Goal: Information Seeking & Learning: Learn about a topic

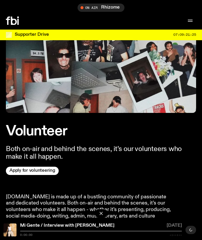
scroll to position [79, 0]
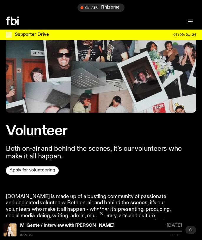
click at [46, 171] on link "Apply for volunteering" at bounding box center [32, 170] width 53 height 8
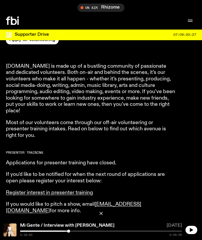
scroll to position [0, 0]
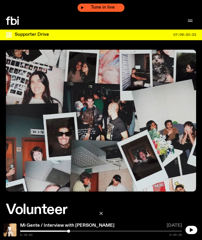
click at [96, 6] on span "Tune in live" at bounding box center [103, 7] width 38 height 4
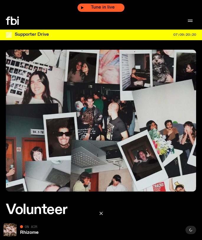
click at [82, 6] on icon "button" at bounding box center [83, 8] width 4 height 4
click at [15, 22] on icon at bounding box center [14, 21] width 6 height 8
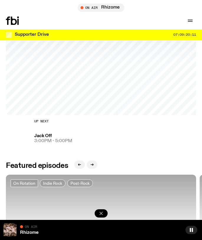
scroll to position [189, 0]
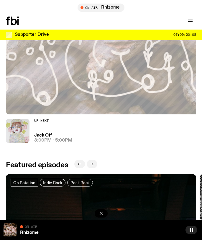
click at [17, 131] on img at bounding box center [18, 131] width 24 height 24
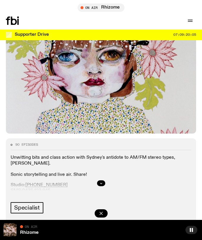
scroll to position [83, 0]
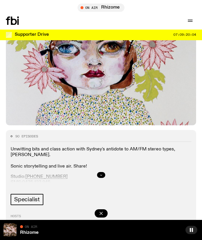
click at [99, 174] on button "button" at bounding box center [101, 175] width 8 height 6
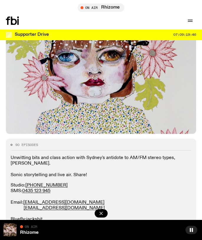
scroll to position [0, 0]
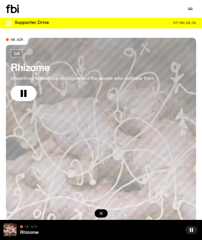
scroll to position [1, 0]
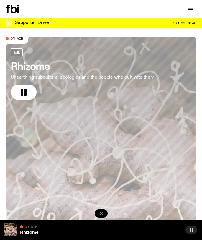
click at [191, 229] on icon "button" at bounding box center [191, 229] width 5 height 5
